Goal: Contribute content: Contribute content

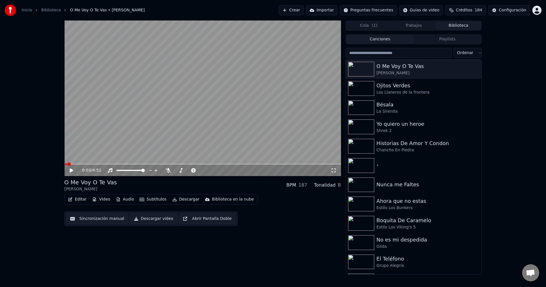
click at [71, 170] on icon at bounding box center [71, 170] width 3 height 4
click at [119, 170] on span at bounding box center [117, 170] width 3 height 1
click at [121, 171] on span at bounding box center [122, 170] width 3 height 3
click at [382, 84] on div "Ojitos Verdes" at bounding box center [425, 86] width 97 height 8
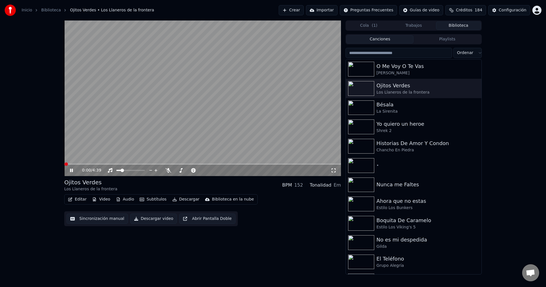
click at [71, 170] on icon at bounding box center [71, 170] width 3 height 3
click at [71, 170] on icon at bounding box center [71, 170] width 3 height 4
click at [115, 165] on div "0:01 / 4:39" at bounding box center [202, 170] width 277 height 11
click at [121, 164] on span at bounding box center [202, 164] width 277 height 1
click at [123, 174] on div "0:59 / 4:39" at bounding box center [202, 170] width 277 height 11
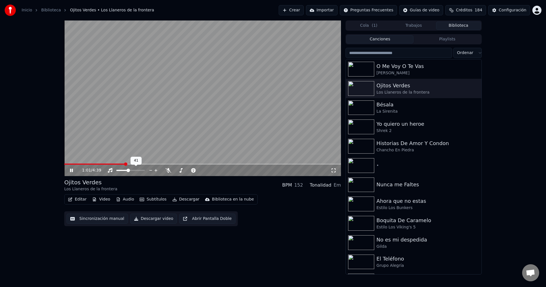
click at [128, 170] on span at bounding box center [130, 170] width 28 height 1
click at [171, 172] on icon at bounding box center [169, 170] width 6 height 5
click at [178, 170] on span at bounding box center [176, 170] width 3 height 1
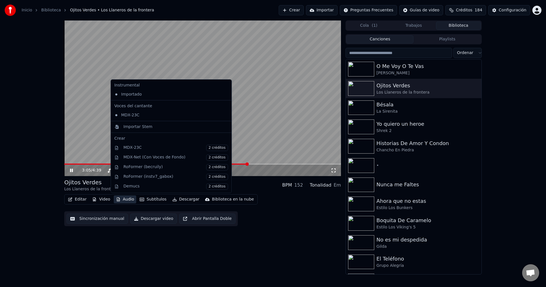
click at [121, 199] on button "Audio" at bounding box center [125, 199] width 23 height 8
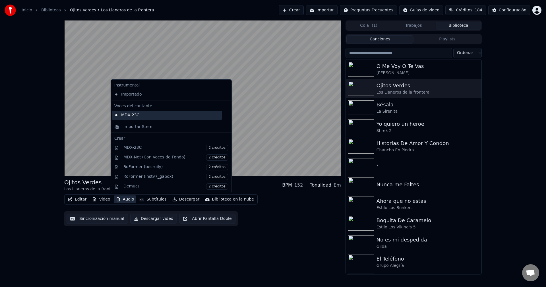
click at [140, 115] on div "MDX-23C" at bounding box center [167, 115] width 110 height 9
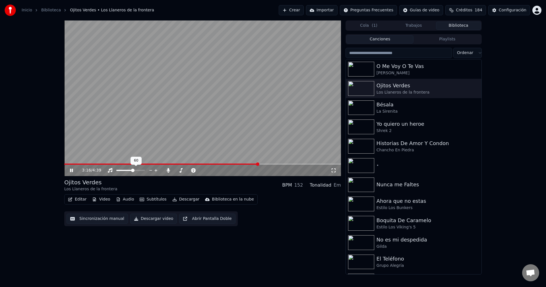
click at [133, 170] on span at bounding box center [130, 170] width 28 height 1
click at [189, 170] on span at bounding box center [189, 170] width 28 height 1
click at [243, 163] on video at bounding box center [202, 98] width 277 height 156
click at [235, 164] on span at bounding box center [163, 164] width 198 height 1
click at [252, 166] on div "2:52 / 4:39" at bounding box center [202, 170] width 277 height 11
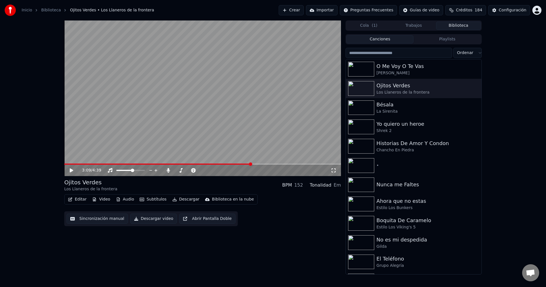
click at [251, 164] on span at bounding box center [202, 164] width 277 height 1
click at [251, 139] on video at bounding box center [202, 98] width 277 height 156
click at [258, 164] on span at bounding box center [202, 164] width 277 height 1
click at [261, 164] on span at bounding box center [202, 164] width 277 height 1
click at [187, 171] on span at bounding box center [187, 170] width 3 height 3
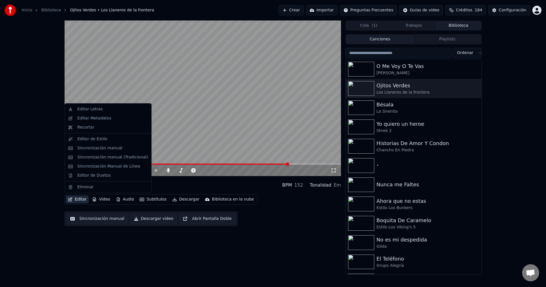
click at [79, 201] on button "Editar" at bounding box center [77, 199] width 23 height 8
click at [108, 149] on div "Sincronización manual" at bounding box center [99, 148] width 45 height 6
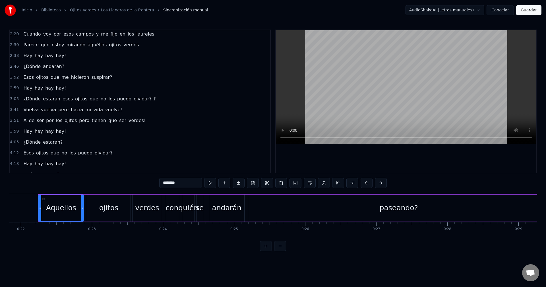
scroll to position [149, 0]
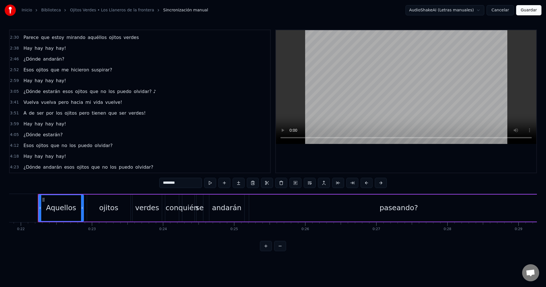
click at [30, 101] on span "Vuelva" at bounding box center [31, 102] width 16 height 7
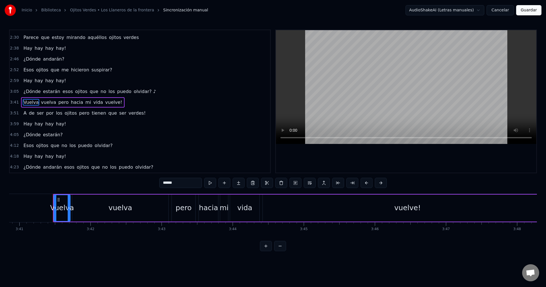
scroll to position [0, 15721]
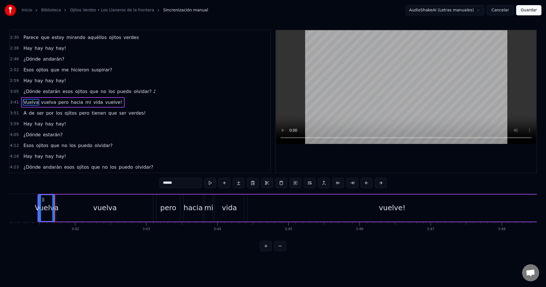
click at [131, 206] on div "vuelva" at bounding box center [105, 208] width 96 height 27
type input "******"
drag, startPoint x: 152, startPoint y: 207, endPoint x: 73, endPoint y: 207, distance: 79.1
click at [73, 207] on icon at bounding box center [72, 208] width 2 height 5
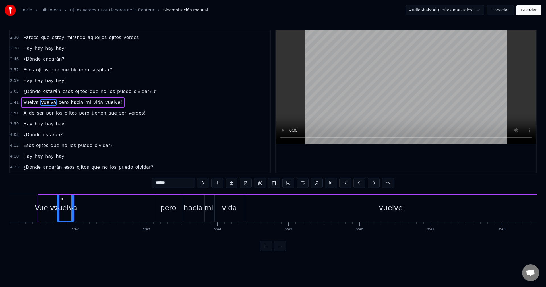
click at [33, 187] on div "0:22 Aquellos ojitos verdes con quién se andarán paseando? 0:32 Ojalá que me re…" at bounding box center [273, 141] width 528 height 222
click at [43, 185] on div "0:22 Aquellos ojitos verdes con quién se andarán paseando? 0:32 Ojalá que me re…" at bounding box center [273, 141] width 528 height 222
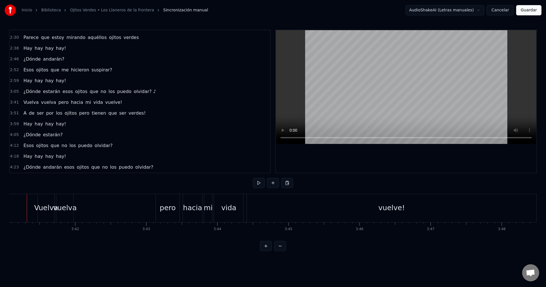
scroll to position [0, 15710]
click at [91, 207] on div "Vuelva vuelva pero hacia mi vida vuelve!" at bounding box center [298, 208] width 500 height 28
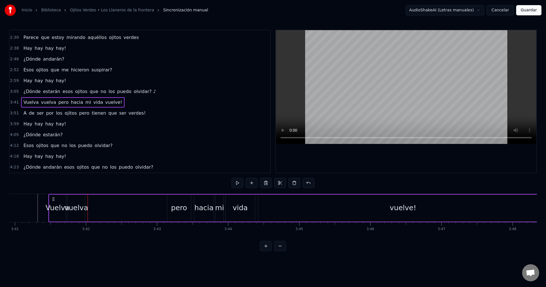
click at [58, 102] on span "pero" at bounding box center [63, 102] width 11 height 7
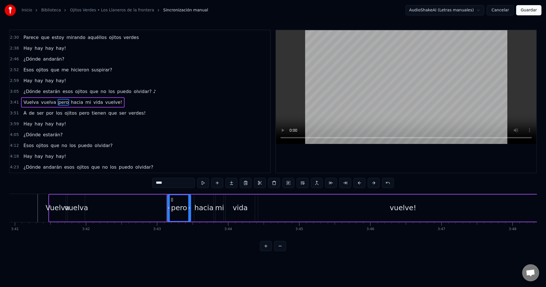
click at [58, 102] on span "pero" at bounding box center [63, 102] width 11 height 7
click at [216, 184] on button at bounding box center [217, 183] width 12 height 10
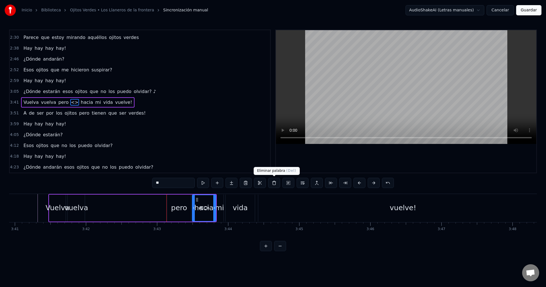
click at [273, 181] on button at bounding box center [274, 183] width 12 height 10
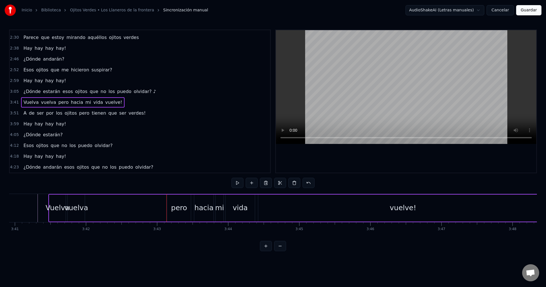
click at [46, 102] on span "vuelva" at bounding box center [48, 102] width 16 height 7
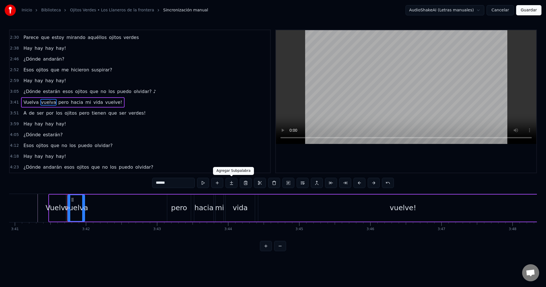
click at [230, 183] on button at bounding box center [232, 183] width 12 height 10
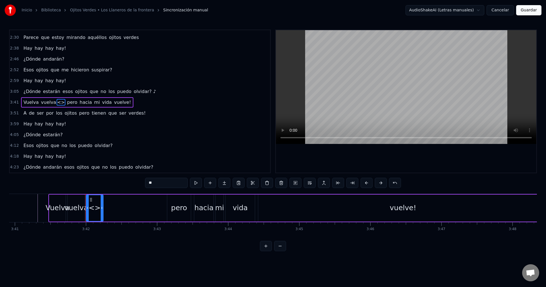
drag, startPoint x: 167, startPoint y: 183, endPoint x: 135, endPoint y: 182, distance: 32.2
click at [135, 182] on div "0:22 Aquellos ojitos verdes con quién se andarán paseando? 0:32 Ojalá que me re…" at bounding box center [273, 141] width 528 height 222
type input "*"
drag, startPoint x: 101, startPoint y: 206, endPoint x: 120, endPoint y: 208, distance: 19.8
click at [121, 208] on icon at bounding box center [122, 208] width 2 height 5
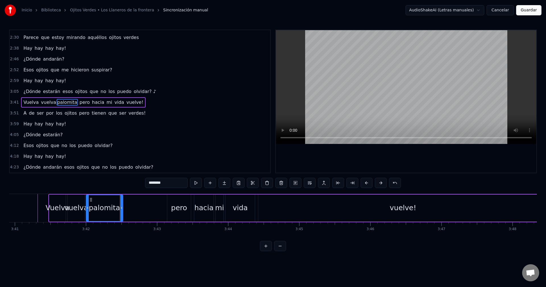
type input "********"
click at [33, 191] on div "0:22 Aquellos ojitos verdes con quién se andarán paseando? 0:32 Ojalá que me re…" at bounding box center [273, 141] width 528 height 222
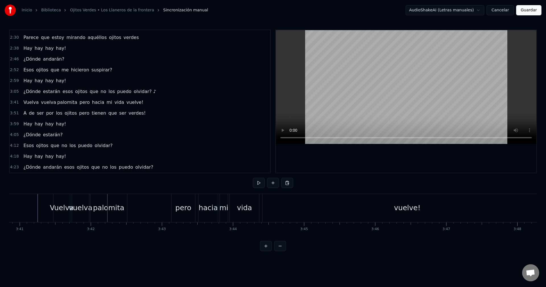
click at [98, 209] on div "palomita" at bounding box center [108, 208] width 31 height 11
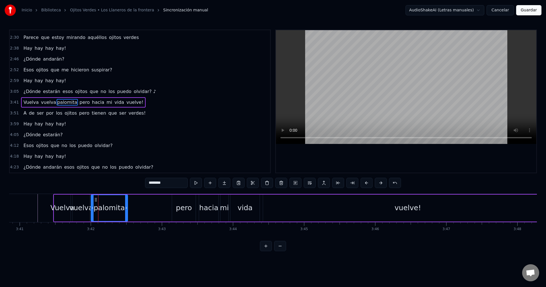
drag, startPoint x: 106, startPoint y: 207, endPoint x: 112, endPoint y: 208, distance: 6.4
click at [112, 208] on div "palomita" at bounding box center [109, 208] width 31 height 11
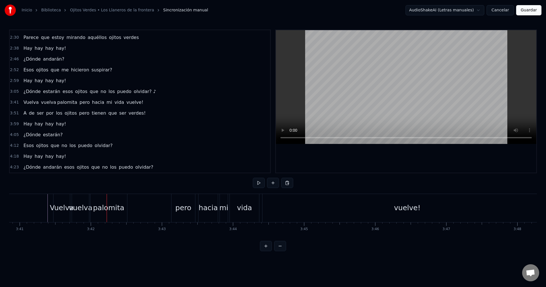
click at [100, 207] on div "palomita" at bounding box center [108, 208] width 31 height 11
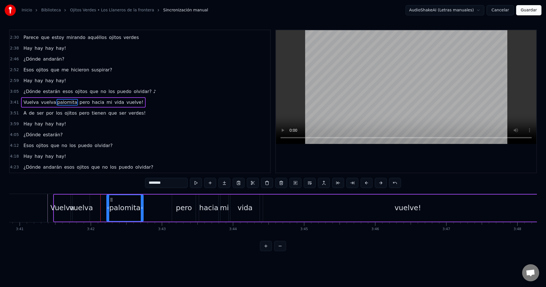
drag, startPoint x: 97, startPoint y: 198, endPoint x: 112, endPoint y: 201, distance: 16.0
click at [112, 201] on icon at bounding box center [111, 199] width 5 height 5
click at [81, 206] on div "vuelva" at bounding box center [81, 208] width 24 height 11
type input "******"
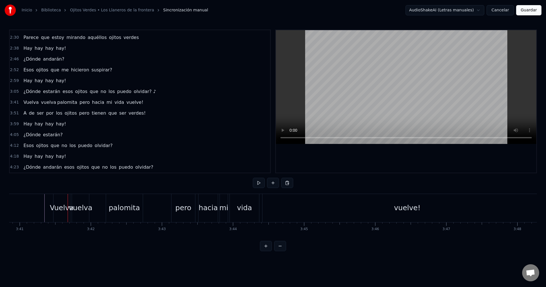
click at [84, 205] on div "vuelva" at bounding box center [81, 208] width 24 height 11
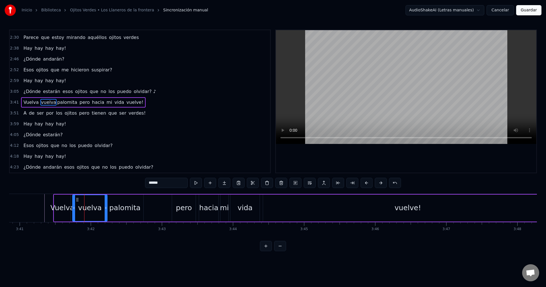
drag, startPoint x: 89, startPoint y: 206, endPoint x: 107, endPoint y: 211, distance: 18.3
click at [107, 211] on div at bounding box center [106, 208] width 2 height 26
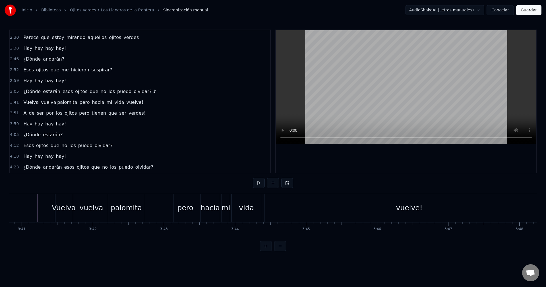
click at [55, 205] on div "Vuelva" at bounding box center [64, 208] width 24 height 11
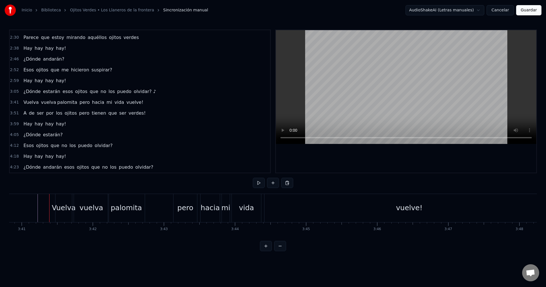
click at [57, 205] on div "Vuelva" at bounding box center [64, 208] width 24 height 11
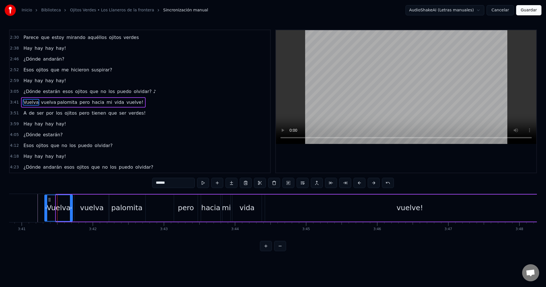
drag, startPoint x: 57, startPoint y: 206, endPoint x: 46, endPoint y: 204, distance: 11.8
click at [46, 204] on div at bounding box center [46, 208] width 2 height 26
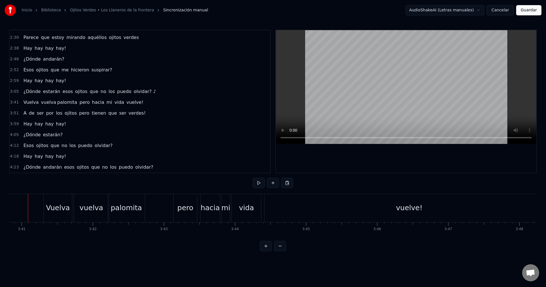
scroll to position [0, 15694]
click at [140, 209] on div "palomita" at bounding box center [135, 208] width 31 height 11
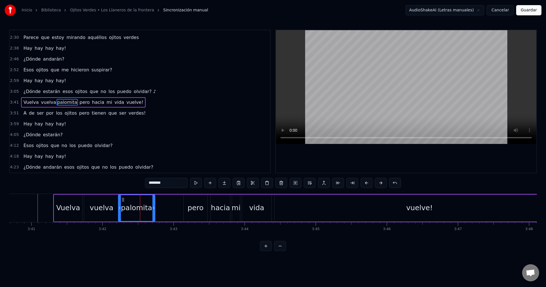
click at [149, 184] on input "********" at bounding box center [166, 183] width 43 height 10
type input "********"
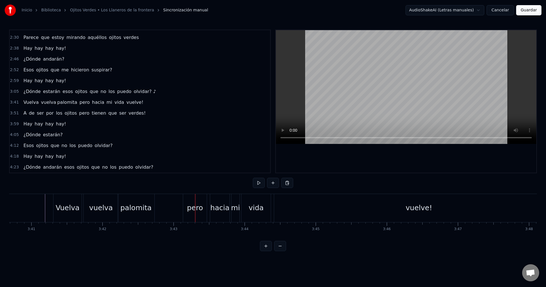
click at [159, 210] on div "Vuelva vuelva palomita pero hacia mi vida vuelve!" at bounding box center [309, 208] width 512 height 28
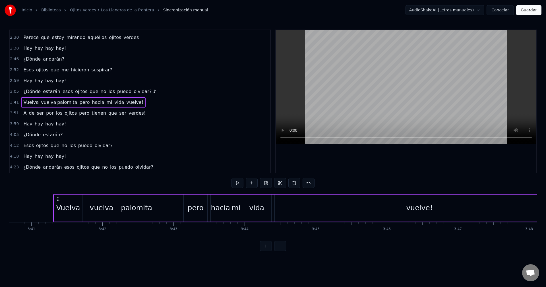
click at [154, 207] on div "palomita" at bounding box center [136, 208] width 37 height 27
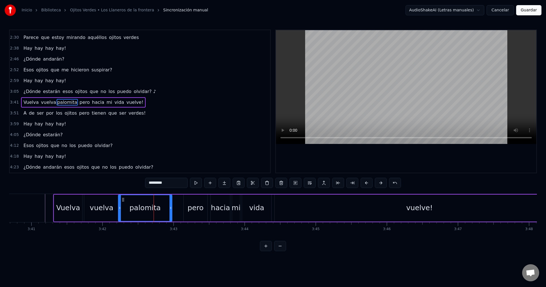
drag, startPoint x: 153, startPoint y: 205, endPoint x: 172, endPoint y: 209, distance: 18.6
click at [172, 209] on div at bounding box center [171, 208] width 2 height 26
click at [184, 207] on div "pero" at bounding box center [196, 208] width 24 height 27
type input "****"
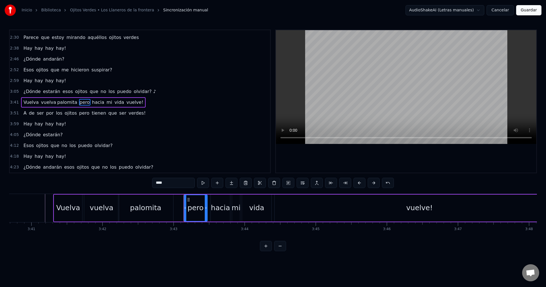
drag, startPoint x: 184, startPoint y: 207, endPoint x: 177, endPoint y: 205, distance: 6.8
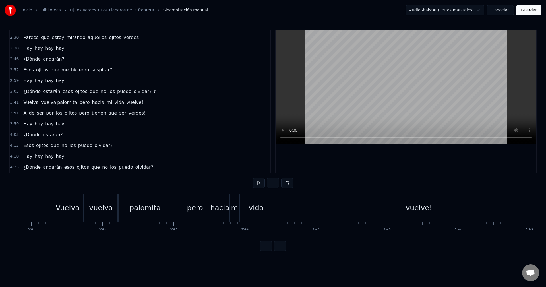
click at [183, 207] on div "pero" at bounding box center [195, 208] width 24 height 28
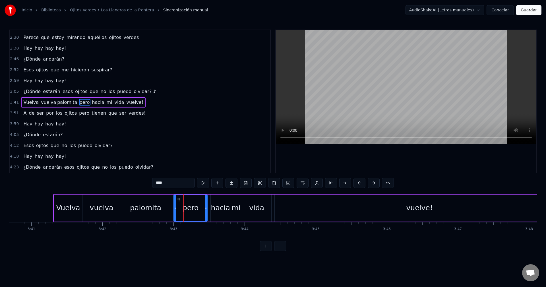
drag, startPoint x: 185, startPoint y: 207, endPoint x: 174, endPoint y: 206, distance: 10.7
click at [175, 206] on icon at bounding box center [175, 208] width 2 height 5
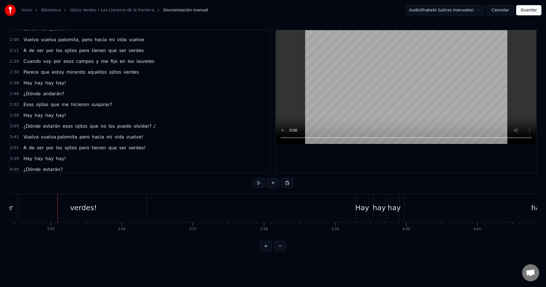
scroll to position [149, 0]
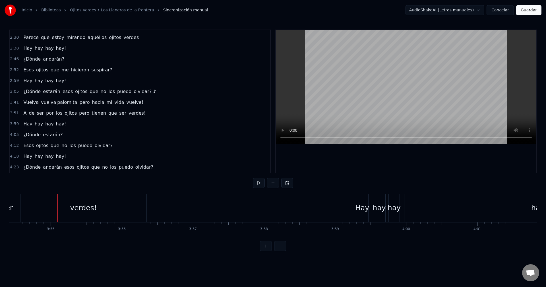
click at [71, 100] on div "Vuelva vuelva palomita pero hacia mi vida vuelve!" at bounding box center [83, 102] width 125 height 10
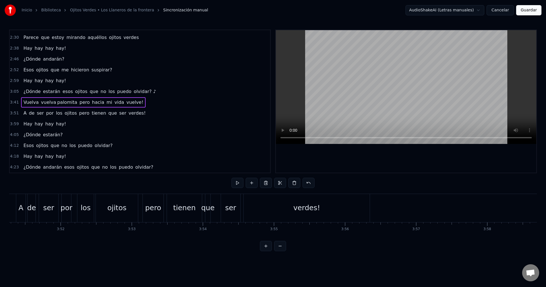
click at [68, 102] on span "palomita" at bounding box center [67, 102] width 21 height 7
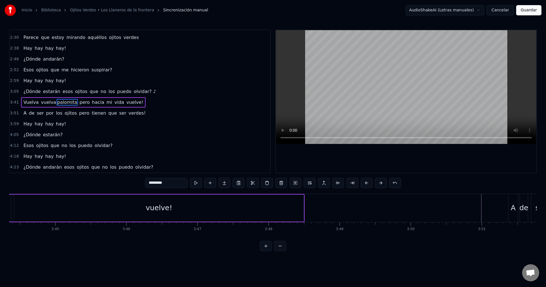
click at [68, 102] on span "palomita" at bounding box center [67, 102] width 21 height 7
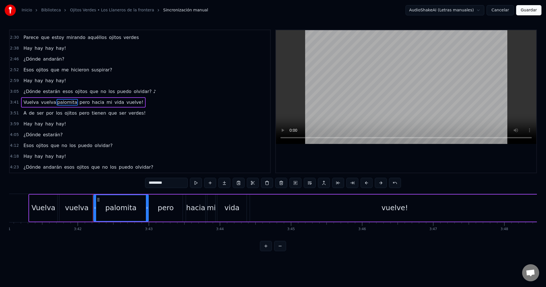
scroll to position [0, 15709]
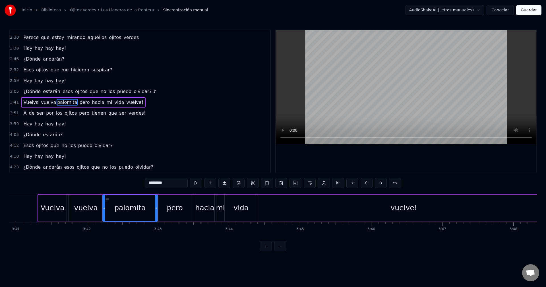
click at [166, 180] on input "********" at bounding box center [166, 183] width 43 height 10
type input "*********"
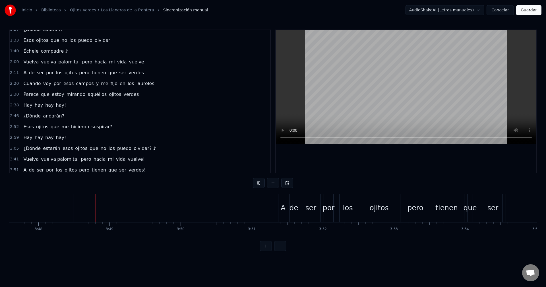
scroll to position [0, 16185]
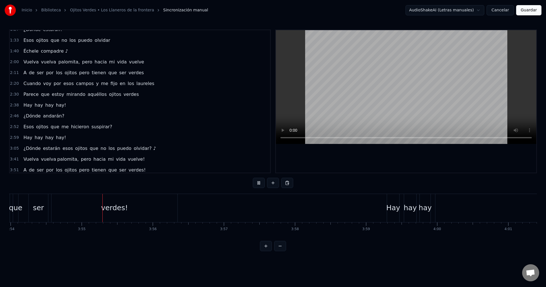
click at [181, 107] on div "2:38 Hay hay hay hay!" at bounding box center [140, 105] width 261 height 11
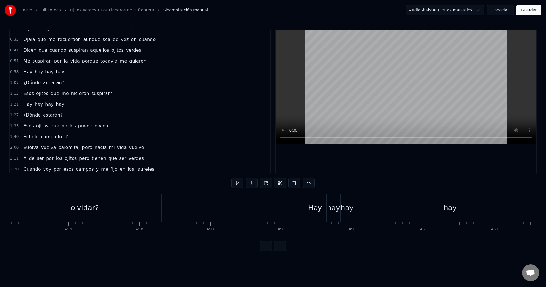
scroll to position [0, 0]
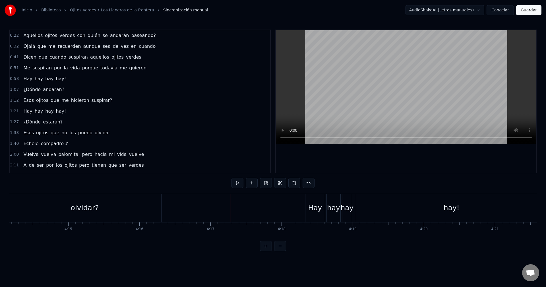
click at [526, 10] on button "Guardar" at bounding box center [528, 10] width 25 height 10
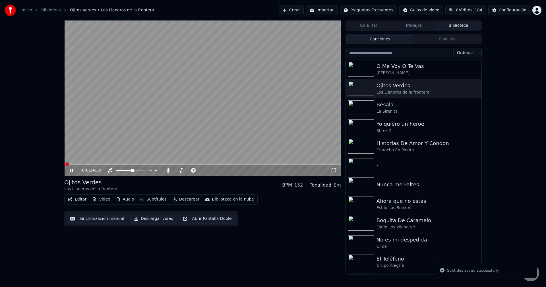
click at [249, 163] on video at bounding box center [202, 98] width 277 height 156
click at [258, 165] on span at bounding box center [202, 164] width 277 height 1
click at [269, 164] on span at bounding box center [202, 164] width 277 height 1
click at [275, 164] on span at bounding box center [202, 164] width 277 height 1
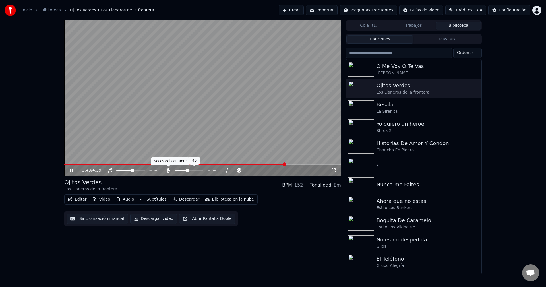
click at [168, 170] on icon at bounding box center [168, 170] width 3 height 5
click at [169, 171] on icon at bounding box center [169, 170] width 6 height 5
click at [169, 171] on icon at bounding box center [168, 170] width 3 height 5
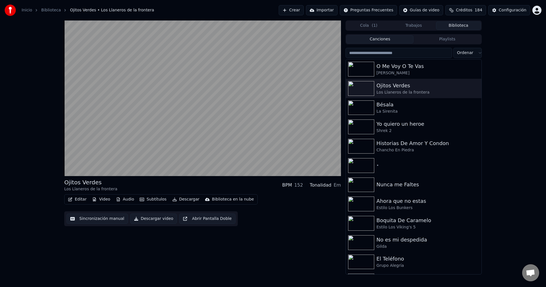
click at [149, 220] on button "Descargar video" at bounding box center [153, 219] width 47 height 10
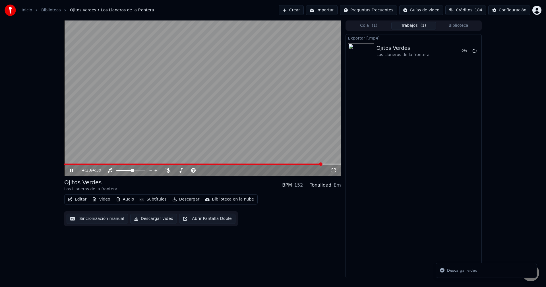
click at [364, 25] on button "Cola ( 1 )" at bounding box center [368, 26] width 45 height 8
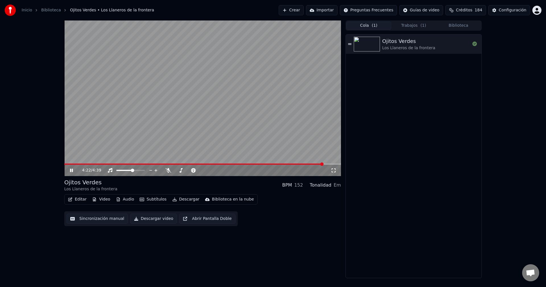
click at [413, 27] on button "Trabajos ( 1 )" at bounding box center [413, 26] width 45 height 8
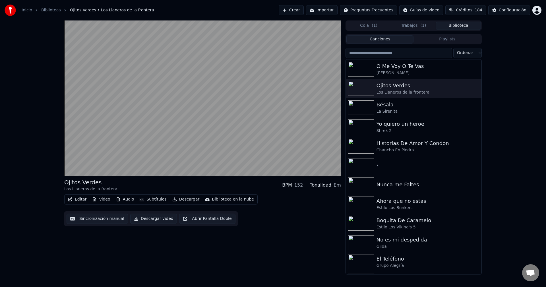
click at [459, 25] on button "Biblioteca" at bounding box center [458, 26] width 45 height 8
click at [392, 107] on div "Bésala" at bounding box center [425, 105] width 97 height 8
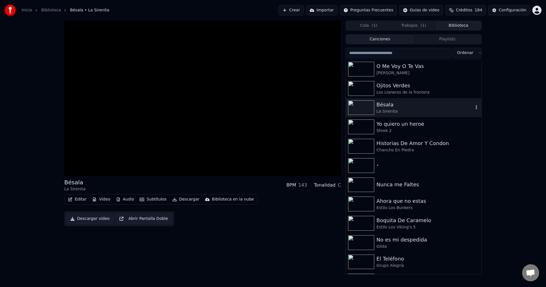
click at [392, 107] on div "Bésala" at bounding box center [425, 105] width 97 height 8
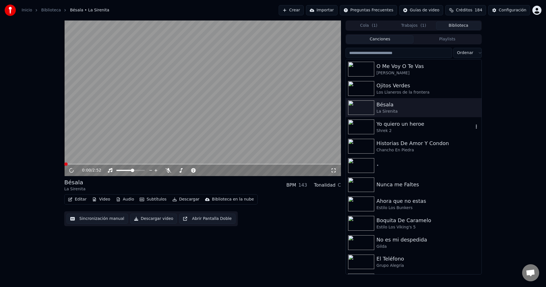
click at [402, 126] on div "Yo quiero un heroe" at bounding box center [425, 124] width 97 height 8
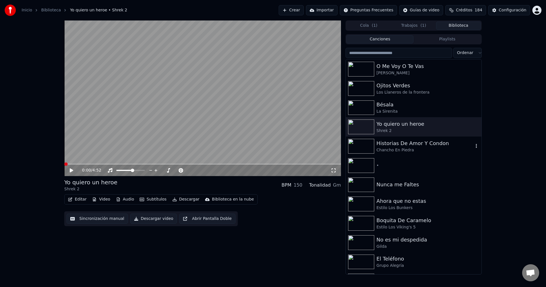
click at [400, 144] on div "Historias De Amor Y Condon" at bounding box center [425, 143] width 97 height 8
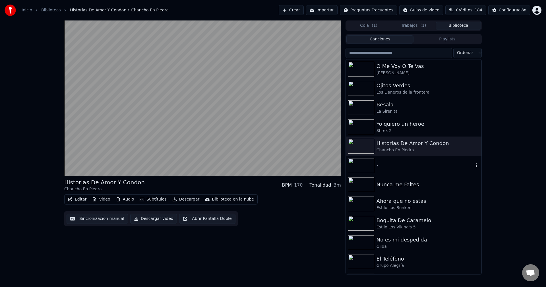
click at [388, 167] on div "•" at bounding box center [425, 166] width 97 height 6
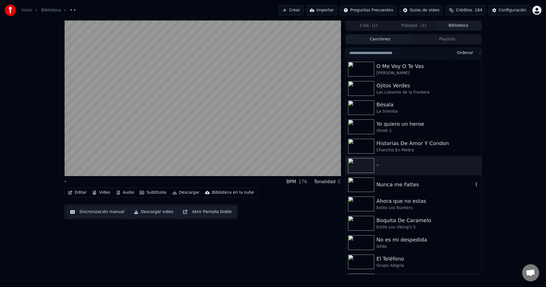
click at [397, 185] on div "Nunca me Faltes" at bounding box center [425, 185] width 97 height 8
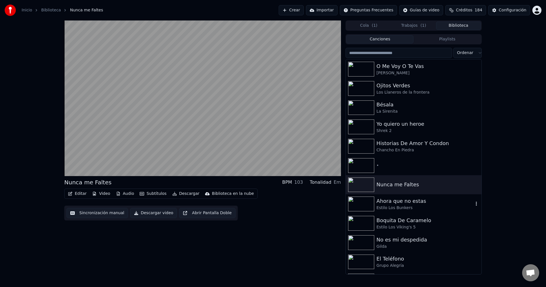
click at [397, 205] on div "Ahora que no estas" at bounding box center [425, 201] width 97 height 8
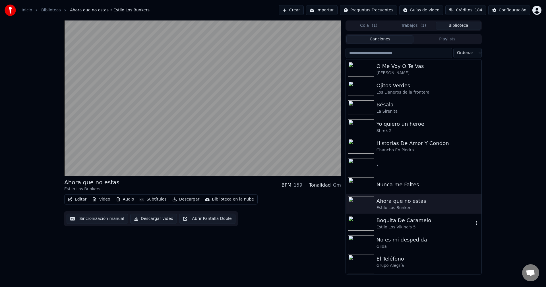
click at [394, 226] on div "Estilo Los Viking's 5" at bounding box center [425, 227] width 97 height 6
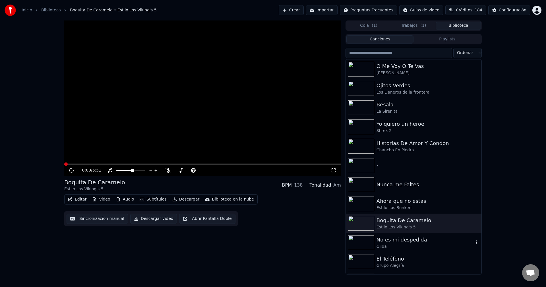
click at [390, 240] on div "No es mi despedida" at bounding box center [425, 240] width 97 height 8
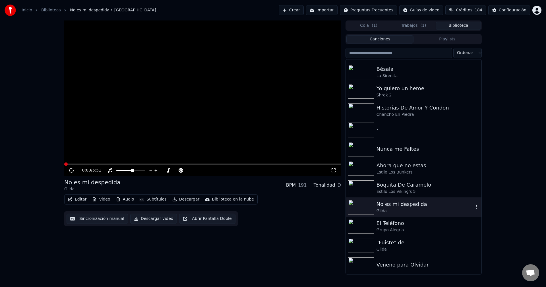
scroll to position [36, 0]
click at [402, 226] on div "El Teléfono" at bounding box center [425, 223] width 97 height 8
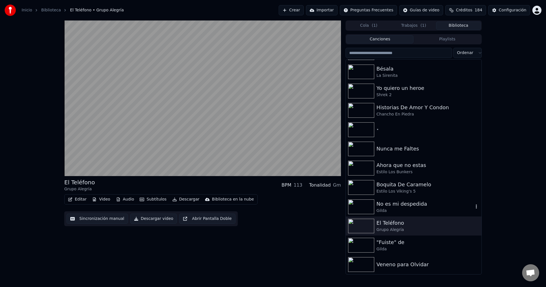
click at [406, 205] on div "No es mi despedida" at bounding box center [425, 204] width 97 height 8
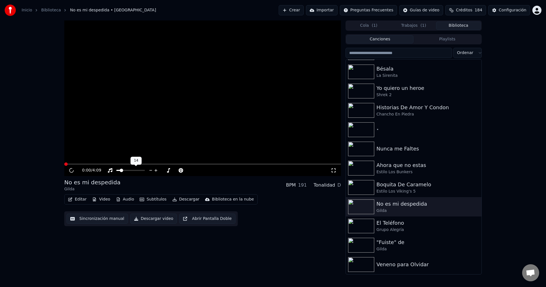
click at [120, 170] on span at bounding box center [118, 170] width 4 height 1
click at [97, 143] on video at bounding box center [202, 98] width 277 height 156
click at [412, 28] on button "Trabajos ( 1 )" at bounding box center [413, 26] width 45 height 8
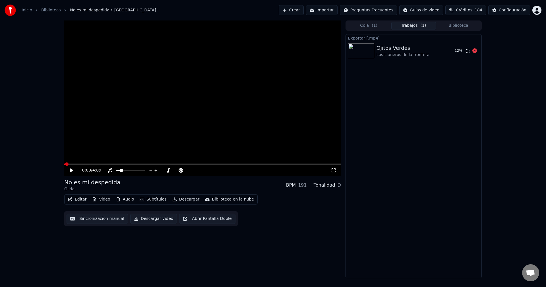
click at [400, 55] on div "Los Llaneros de la frontera" at bounding box center [403, 55] width 53 height 6
click at [401, 90] on div "Exportar [.mp4] Ojitos Verdes Los Llaneros de la frontera 13 %" at bounding box center [414, 156] width 136 height 244
click at [465, 23] on button "Biblioteca" at bounding box center [458, 26] width 45 height 8
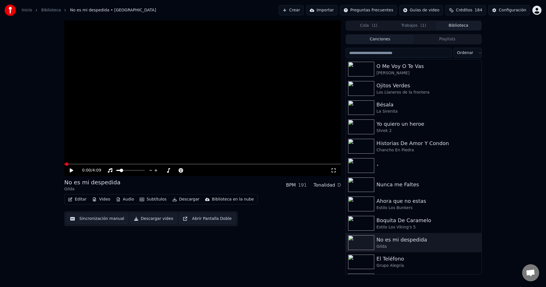
click at [417, 26] on button "Trabajos ( 1 )" at bounding box center [413, 26] width 45 height 8
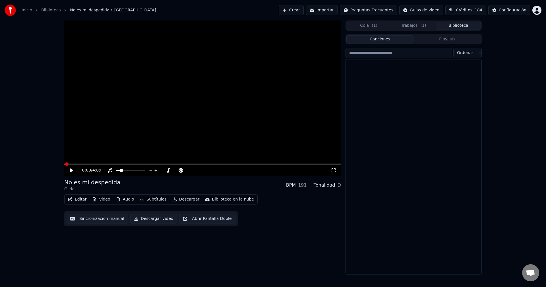
click at [455, 25] on button "Biblioteca" at bounding box center [458, 26] width 45 height 8
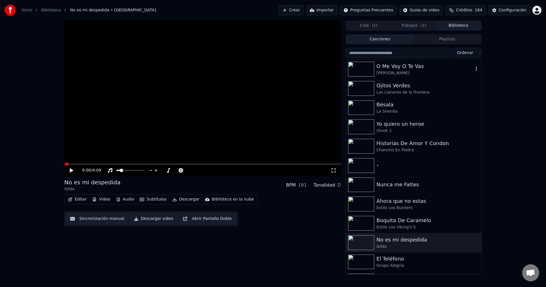
click at [408, 69] on div "O Me Voy O Te Vas" at bounding box center [425, 66] width 97 height 8
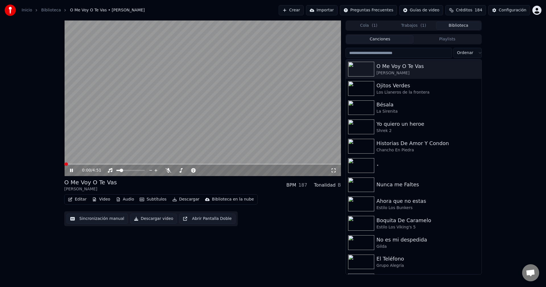
click at [152, 120] on video at bounding box center [202, 98] width 277 height 156
click at [257, 107] on video at bounding box center [202, 98] width 277 height 156
click at [239, 13] on div "Inicio Biblioteca O Me Voy O Te Vas • [PERSON_NAME] Crear Importar Preguntas Fr…" at bounding box center [273, 10] width 546 height 20
click at [304, 11] on button "Crear" at bounding box center [291, 10] width 25 height 10
